Goal: Task Accomplishment & Management: Use online tool/utility

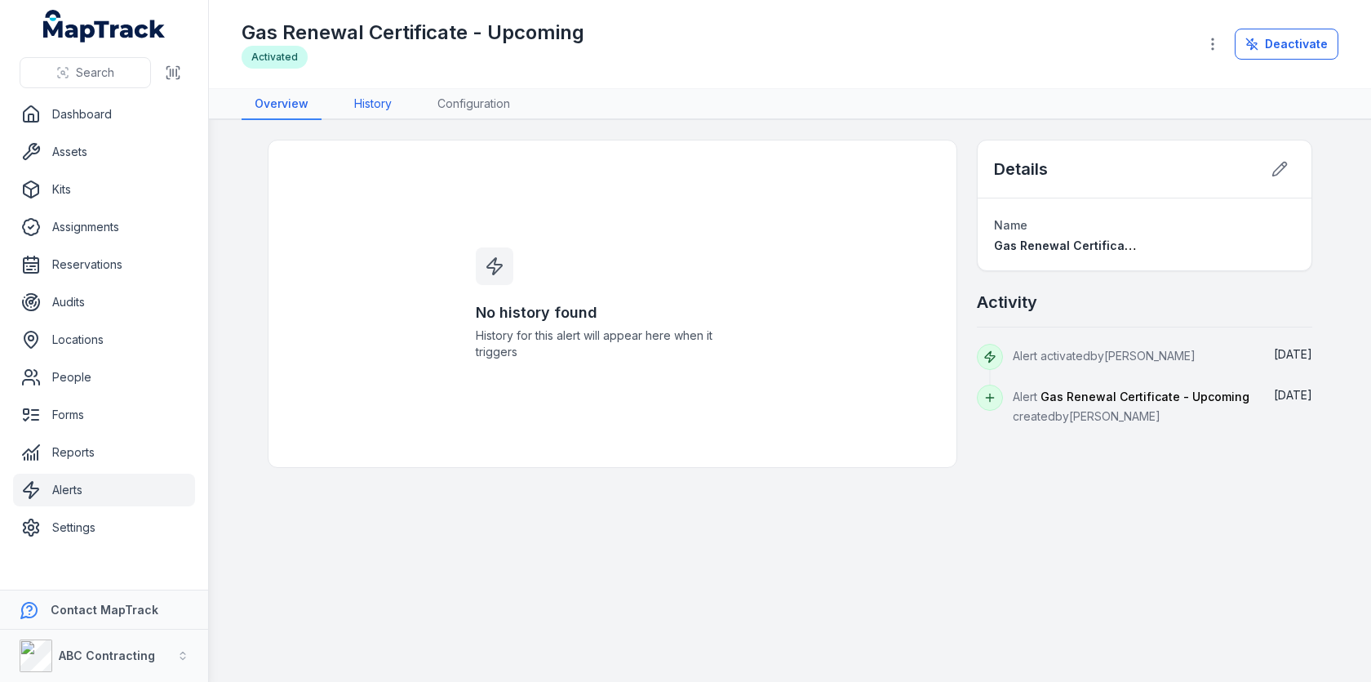
click at [392, 113] on link "History" at bounding box center [373, 104] width 64 height 31
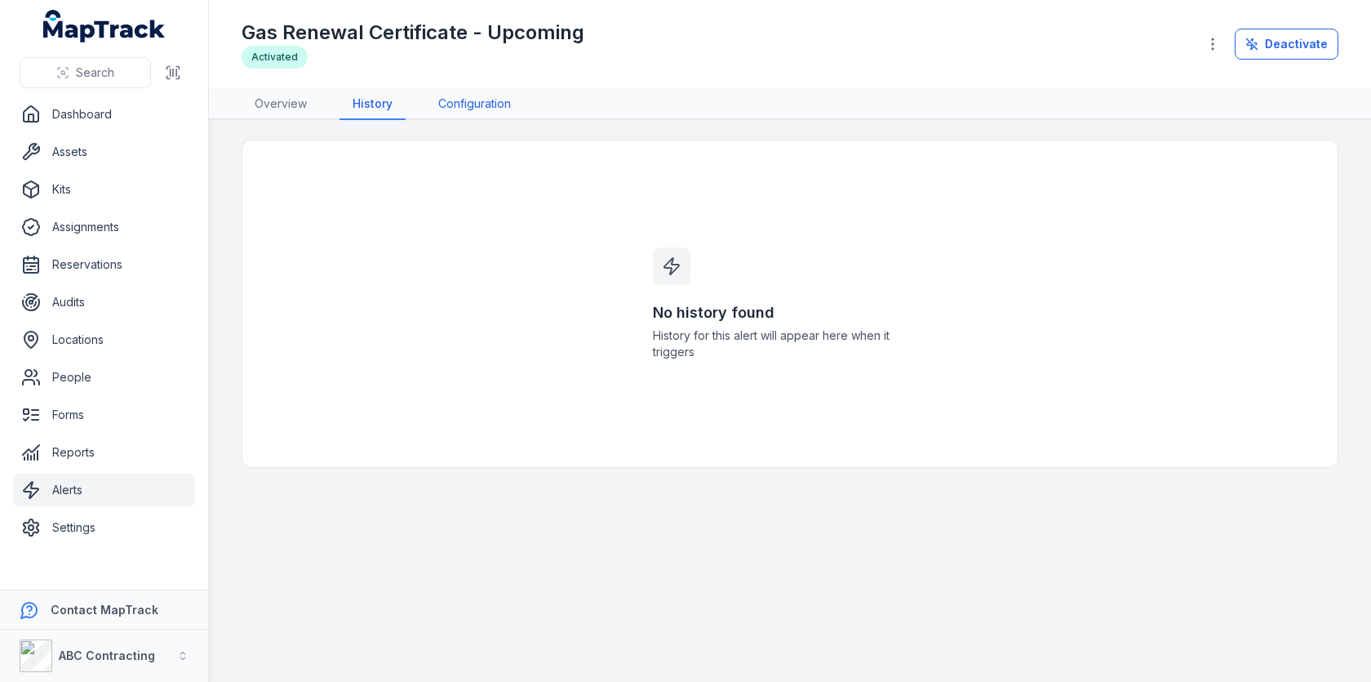
click at [484, 111] on link "Configuration" at bounding box center [474, 104] width 99 height 31
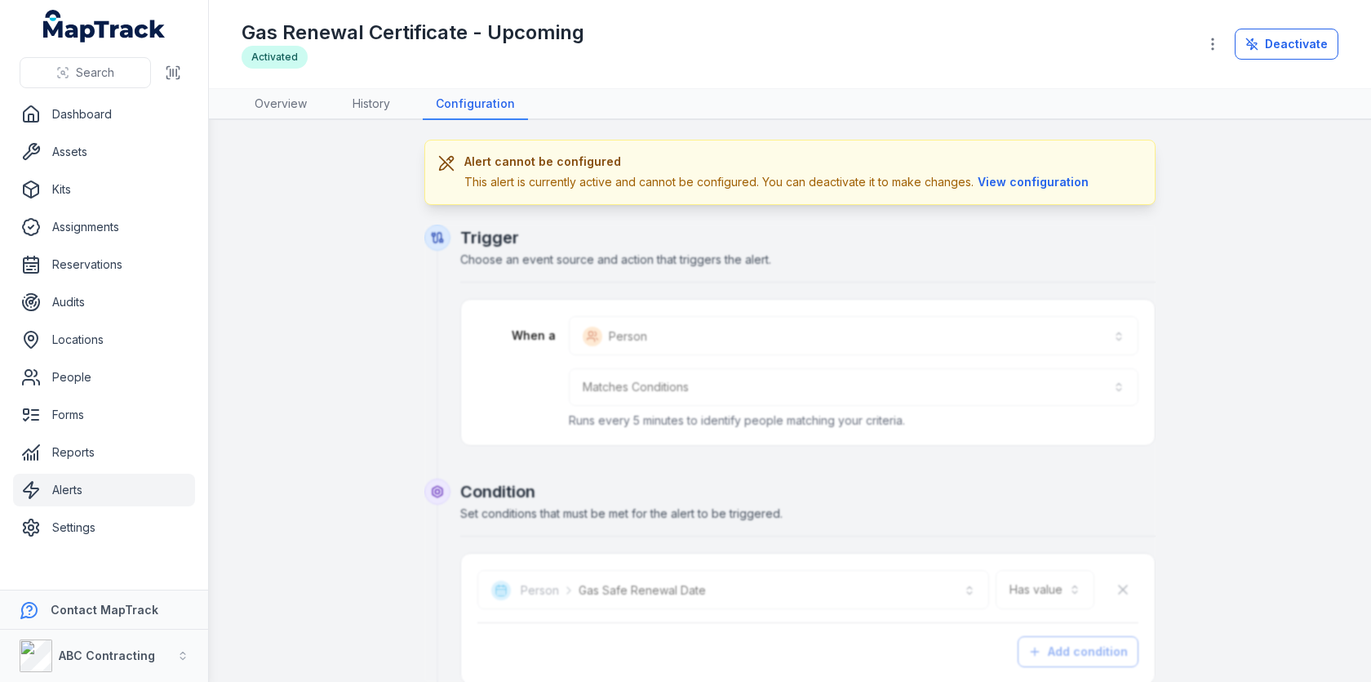
click at [94, 479] on link "Alerts" at bounding box center [104, 489] width 182 height 33
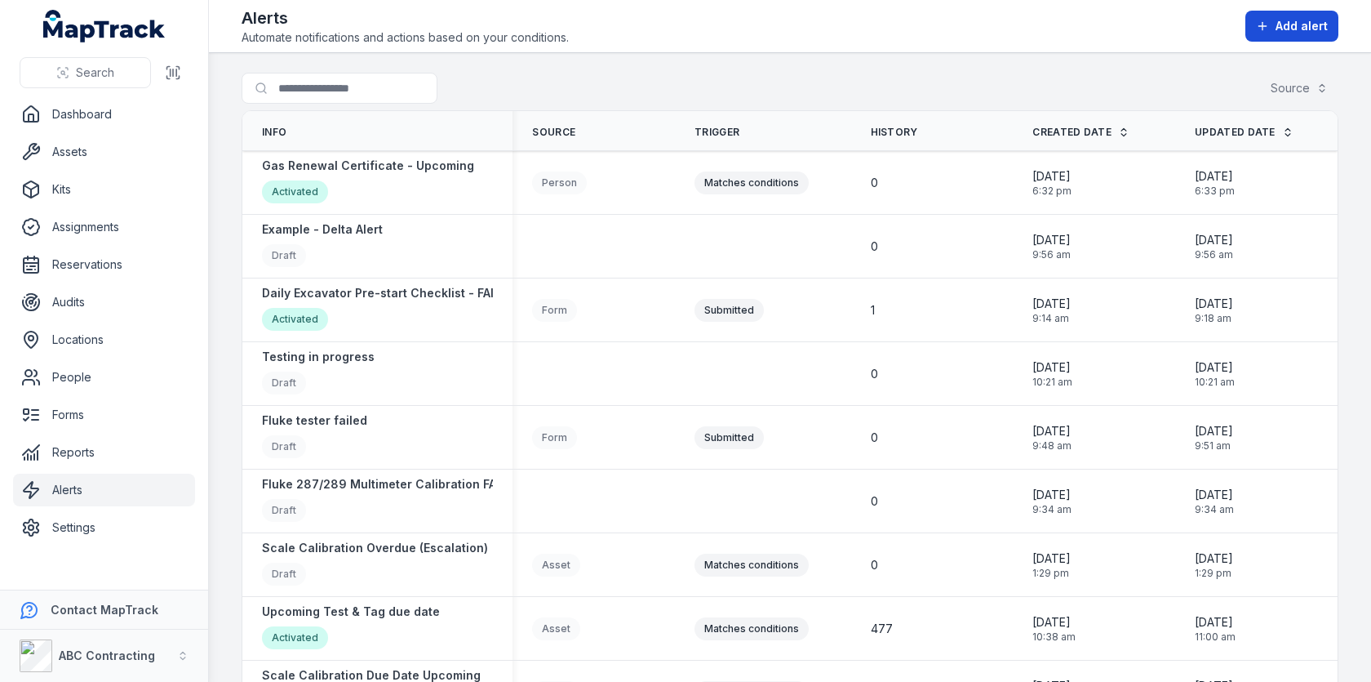
click at [1319, 31] on span "Add alert" at bounding box center [1302, 26] width 52 height 16
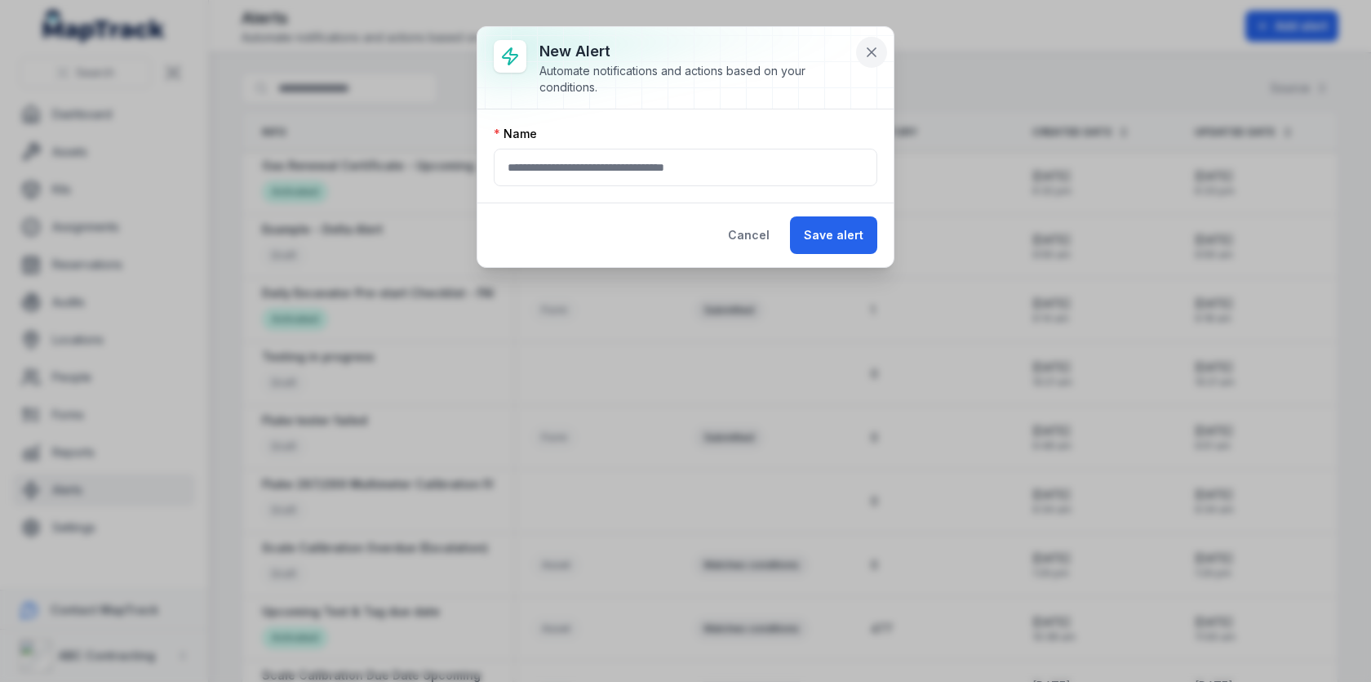
click at [880, 50] on button at bounding box center [871, 52] width 31 height 31
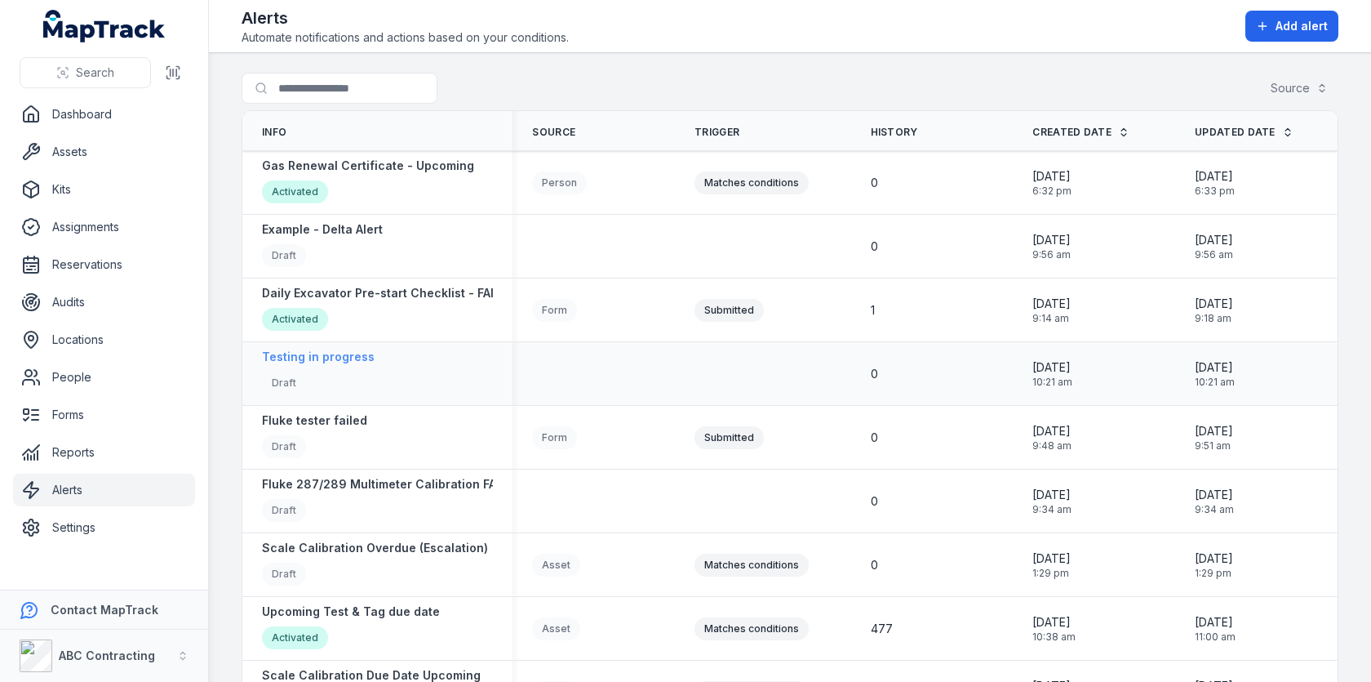
click at [328, 366] on div "Testing in progress Draft" at bounding box center [318, 374] width 113 height 50
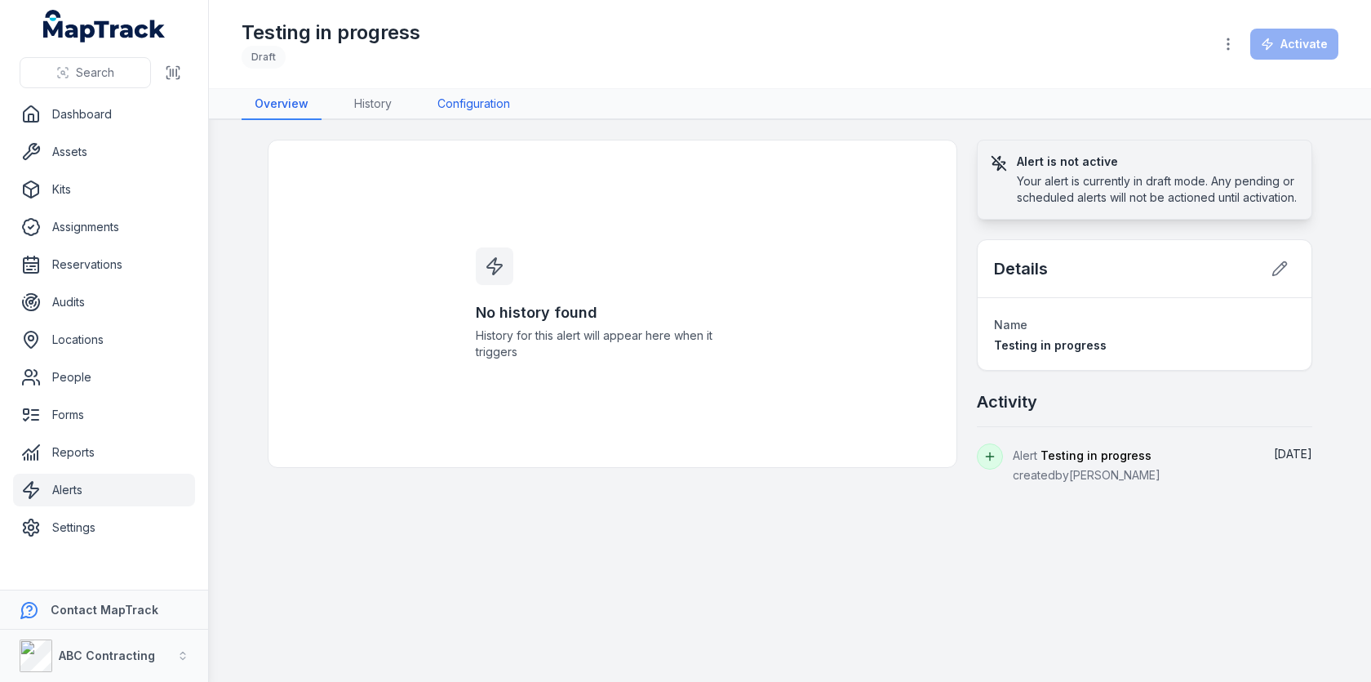
click at [448, 106] on link "Configuration" at bounding box center [473, 104] width 99 height 31
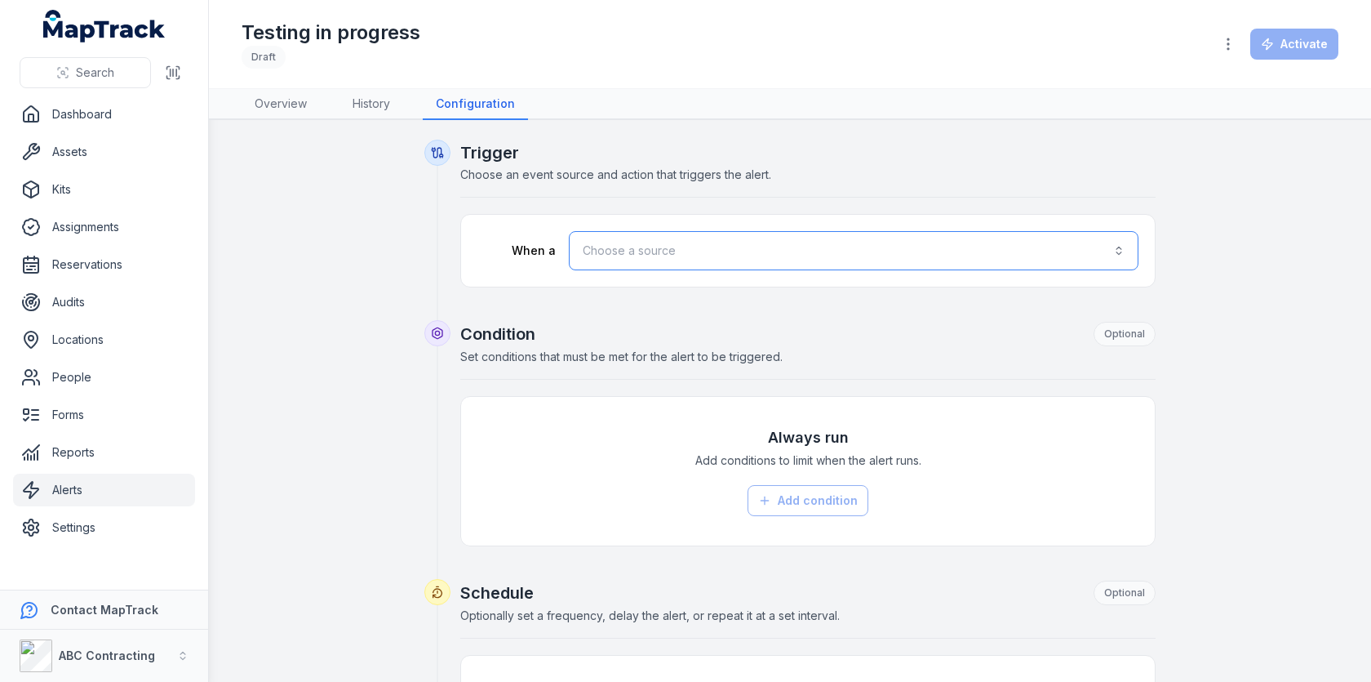
click at [904, 258] on button "Choose a source" at bounding box center [854, 250] width 570 height 39
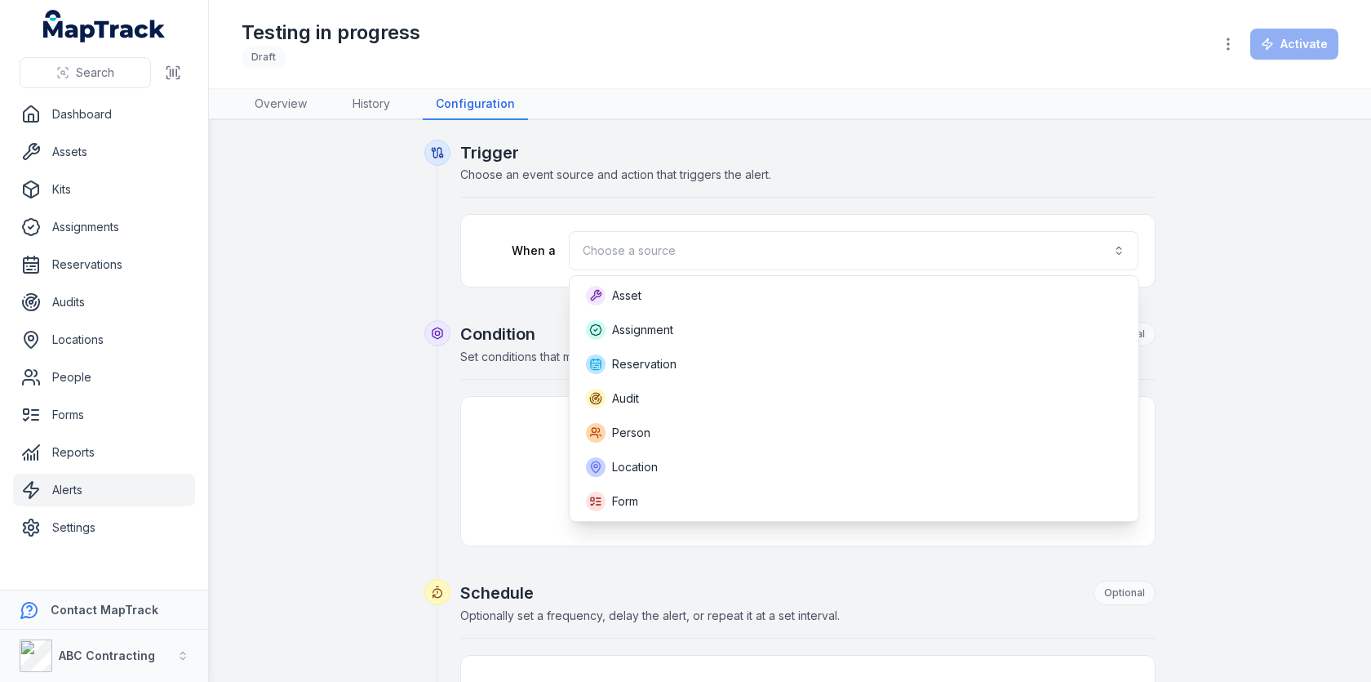
click at [202, 344] on div "Search Dashboard Assets Kits Assignments Reservations Audits Locations People F…" at bounding box center [685, 341] width 1371 height 682
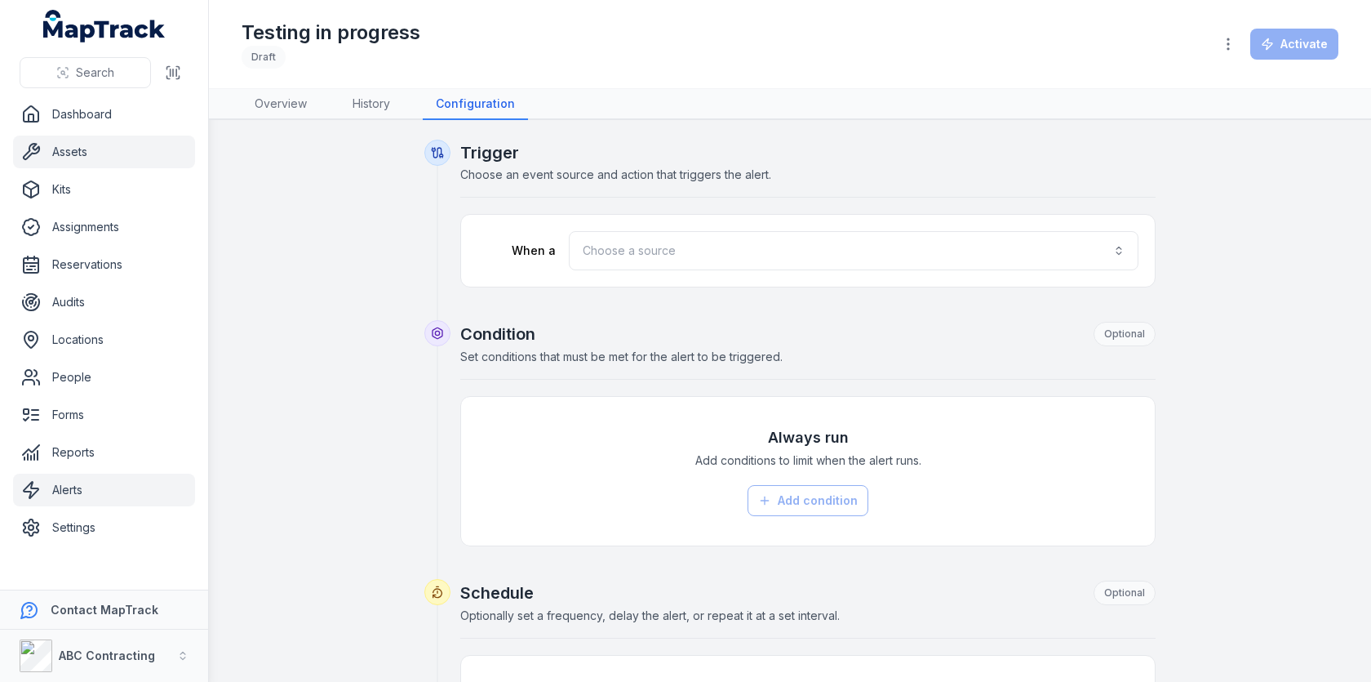
click at [126, 158] on link "Assets" at bounding box center [104, 151] width 182 height 33
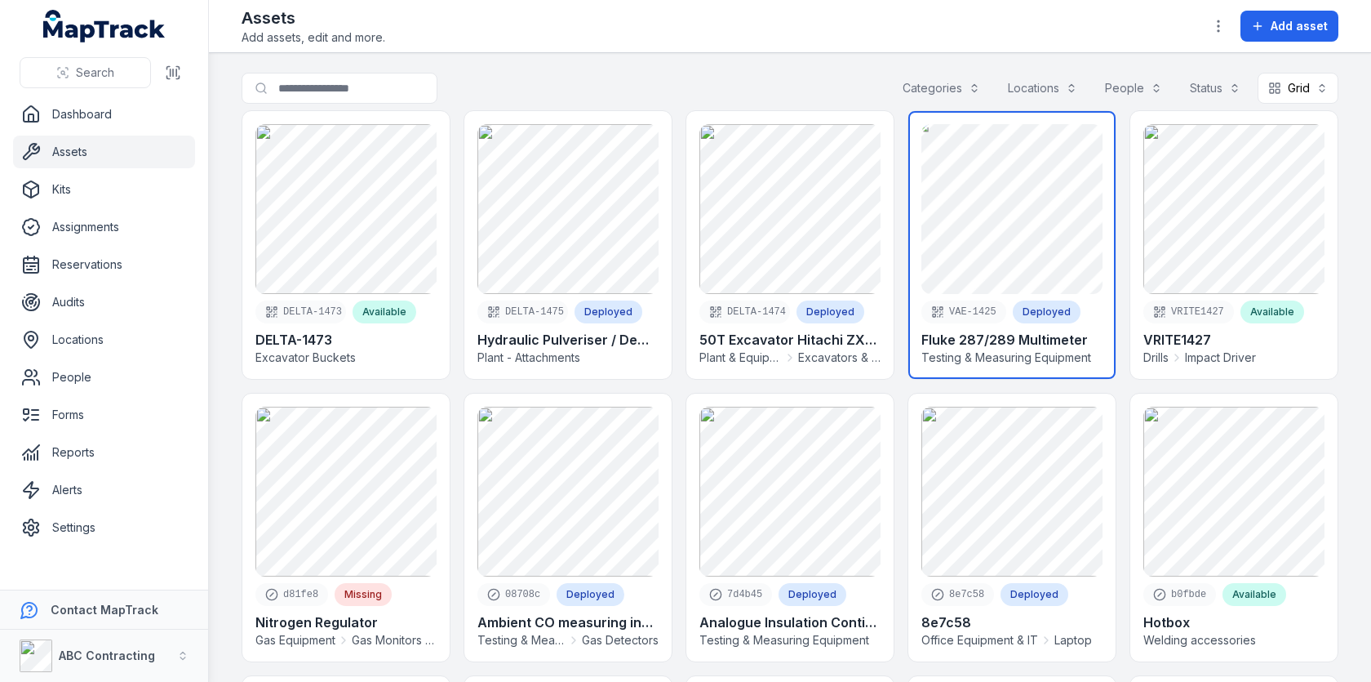
click at [1026, 278] on link at bounding box center [1011, 245] width 207 height 268
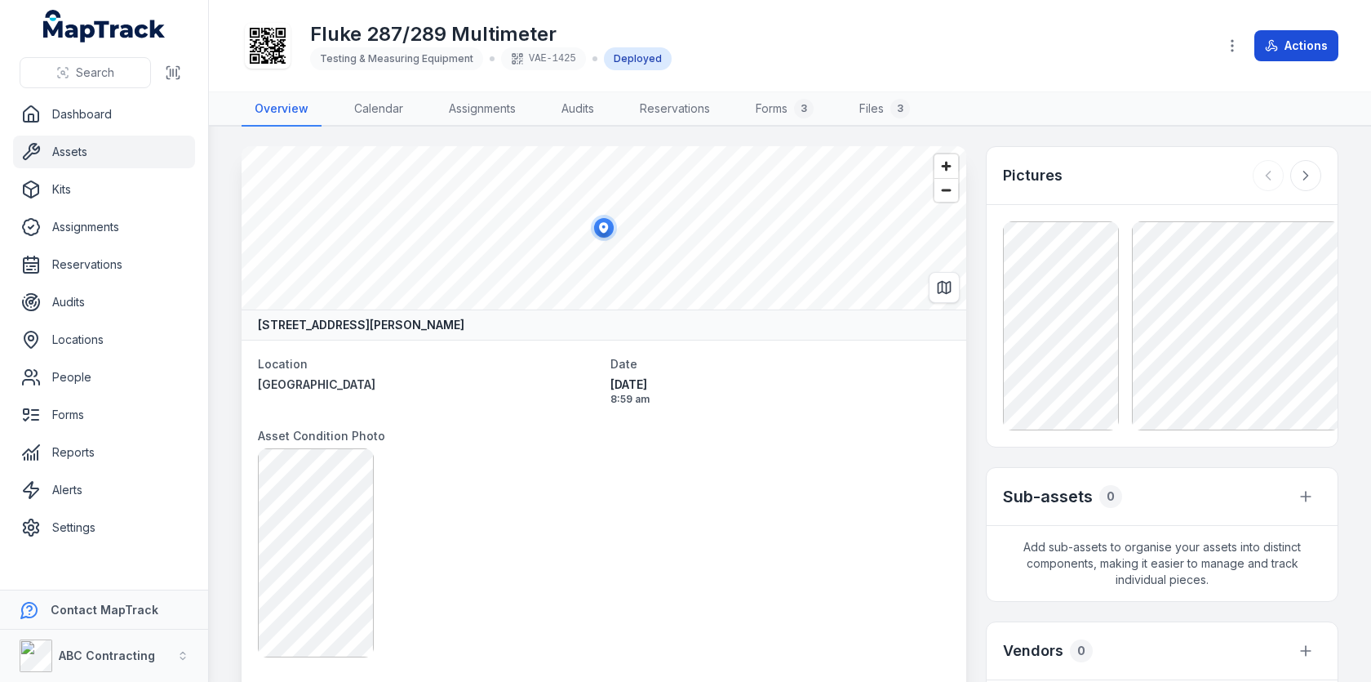
click at [1277, 50] on icon at bounding box center [1271, 45] width 13 height 13
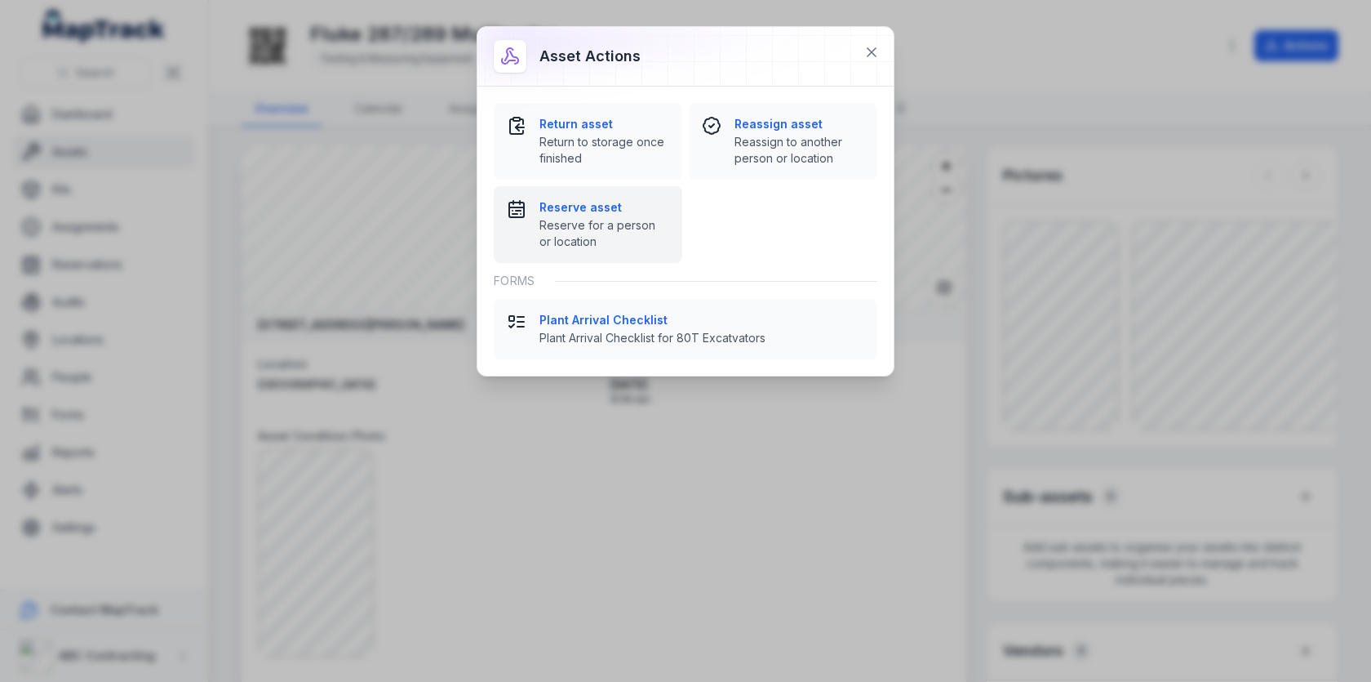
click at [632, 206] on strong "Reserve asset" at bounding box center [605, 207] width 130 height 16
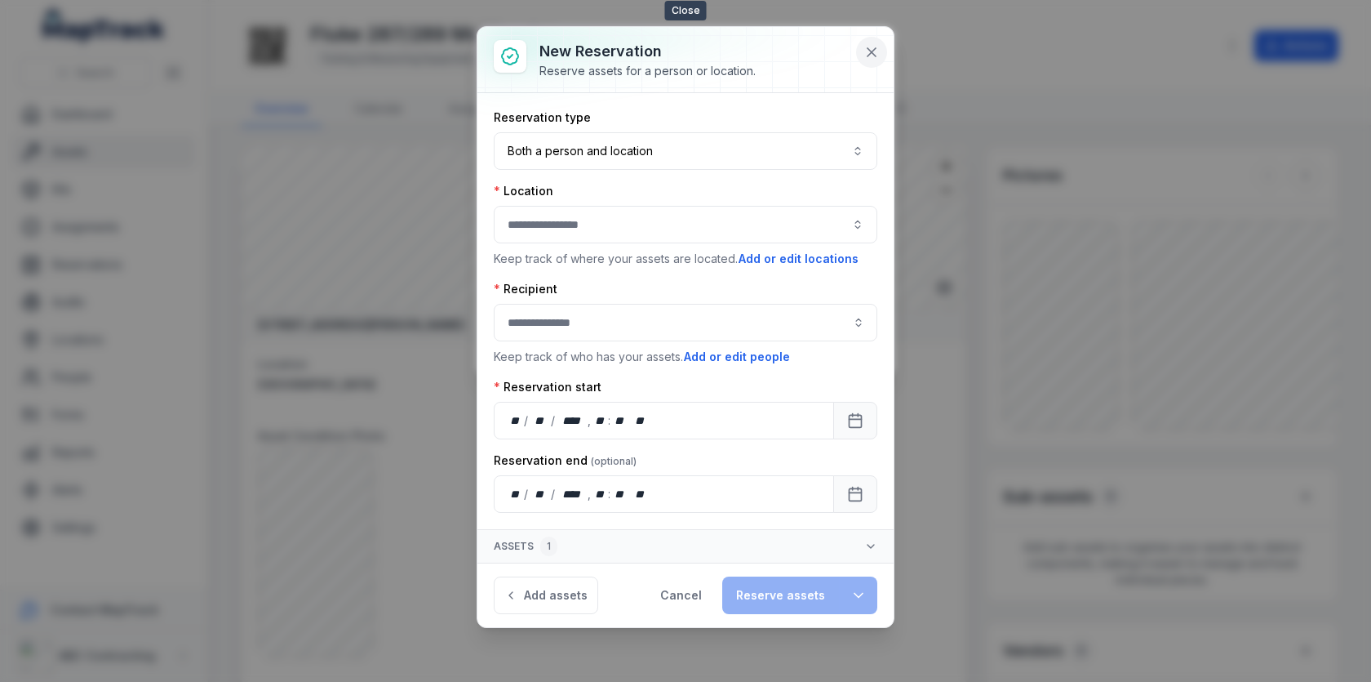
click at [865, 54] on icon at bounding box center [872, 52] width 16 height 16
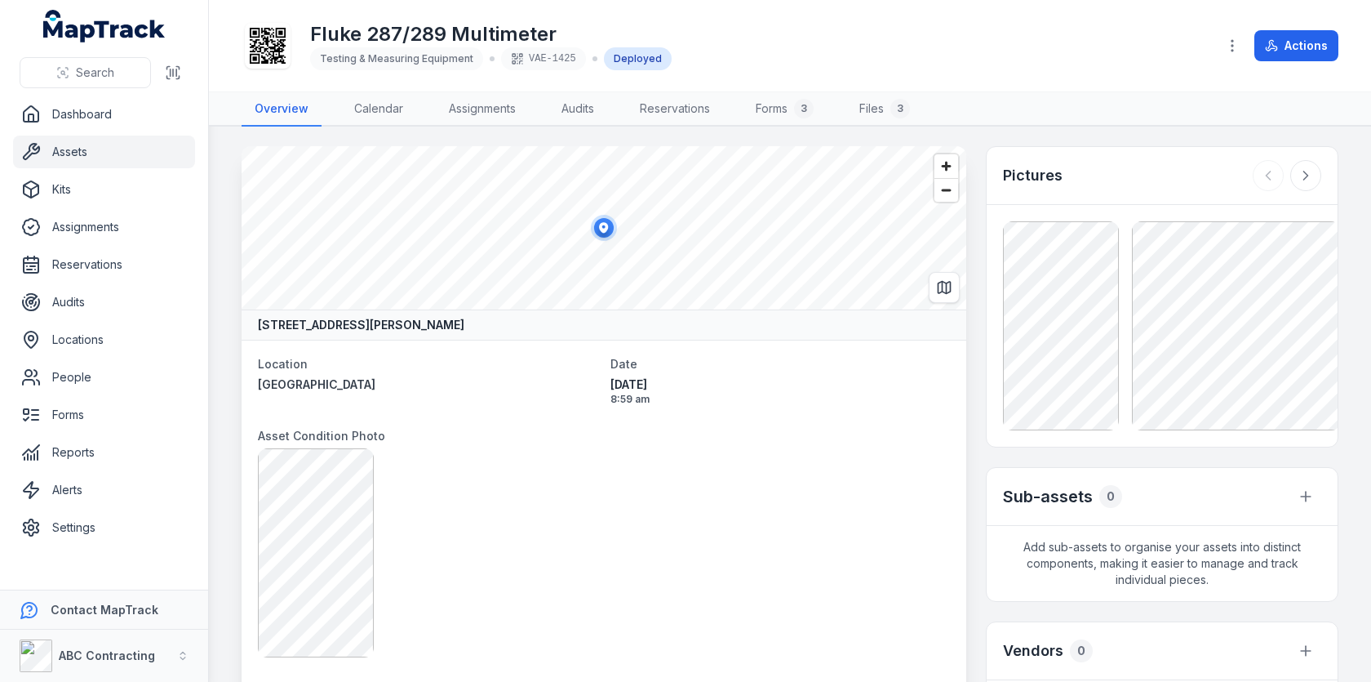
click at [85, 150] on link "Assets" at bounding box center [104, 151] width 182 height 33
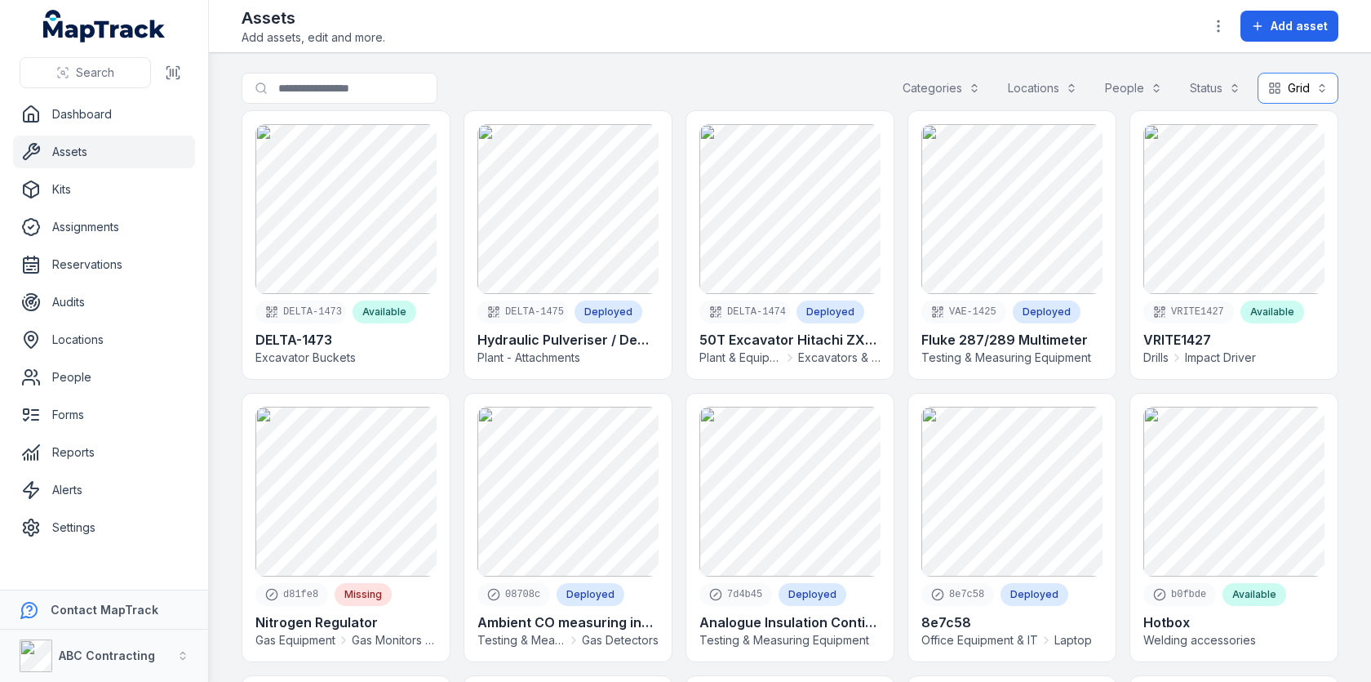
click at [1311, 93] on button "Grid ****" at bounding box center [1298, 88] width 81 height 31
click at [1274, 225] on span "Calendar" at bounding box center [1298, 221] width 49 height 16
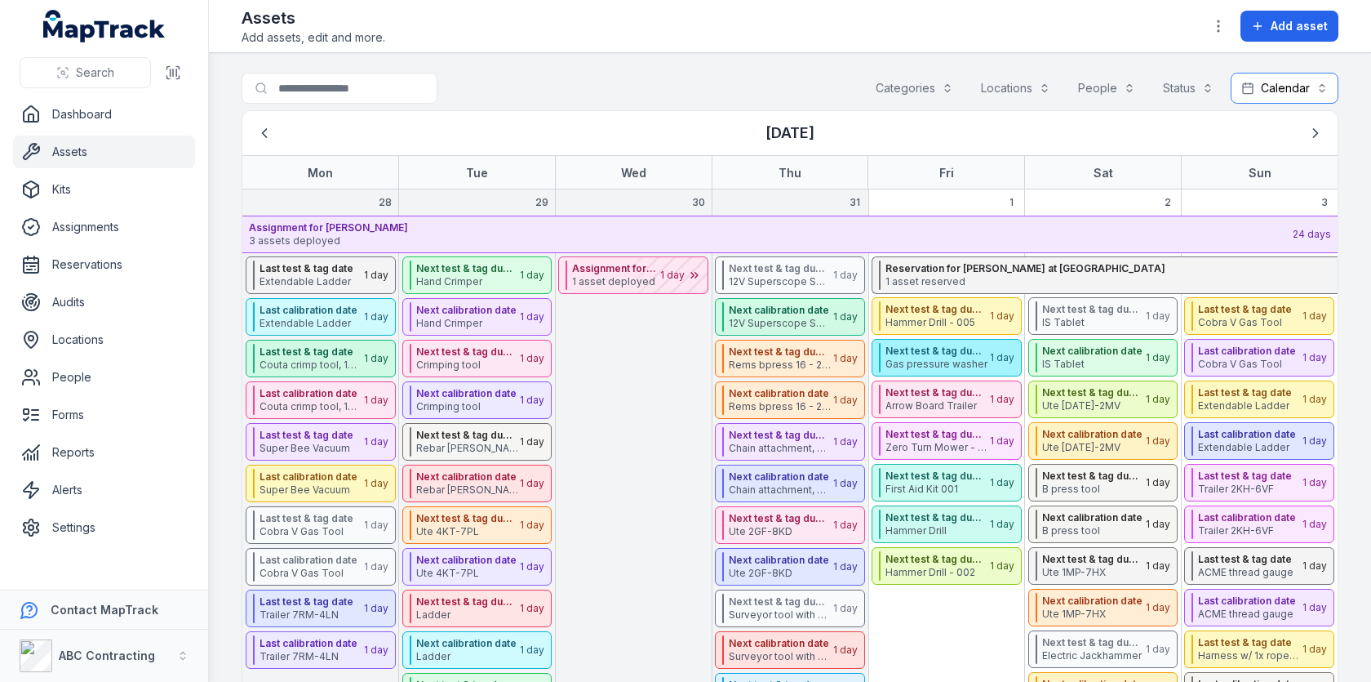
scroll to position [61, 0]
